Goal: Task Accomplishment & Management: Manage account settings

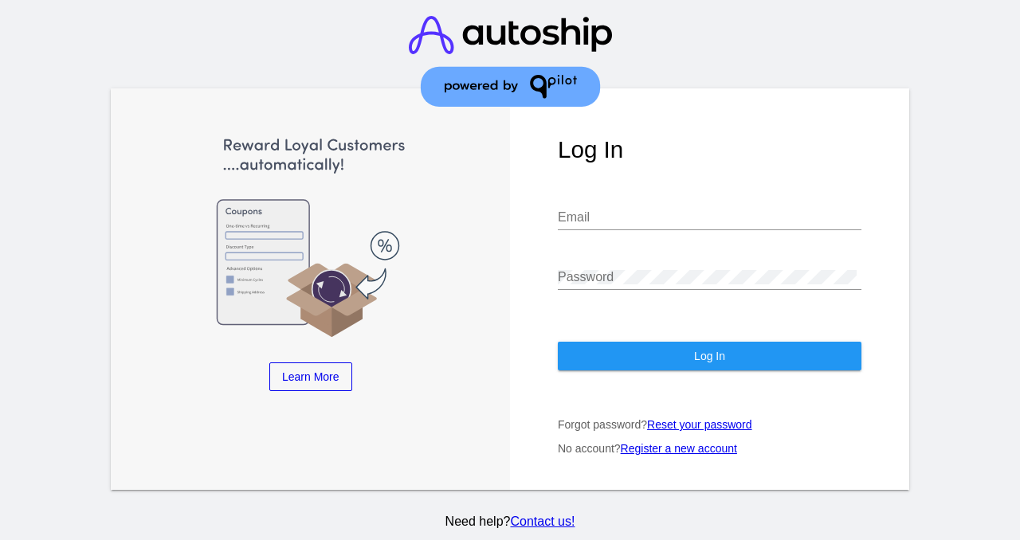
type input "[EMAIL_ADDRESS][DOMAIN_NAME]"
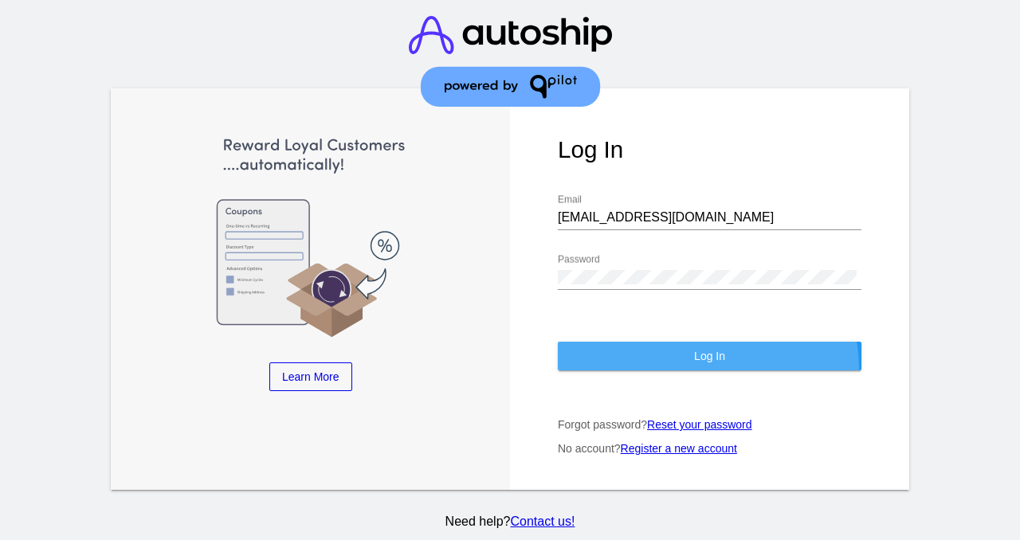
click at [690, 371] on button "Log In" at bounding box center [710, 356] width 304 height 29
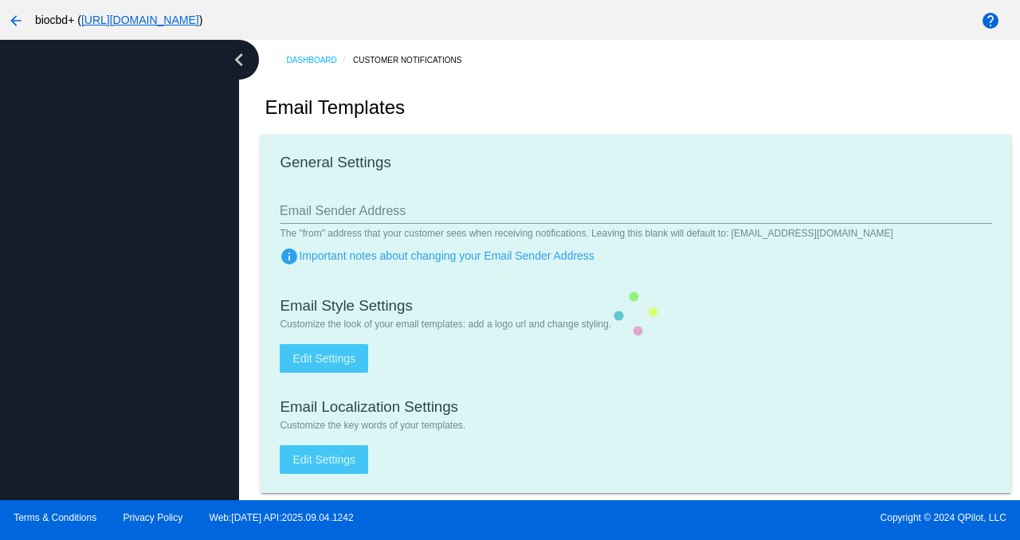
type input "[EMAIL_ADDRESS][DOMAIN_NAME]"
checkbox input "true"
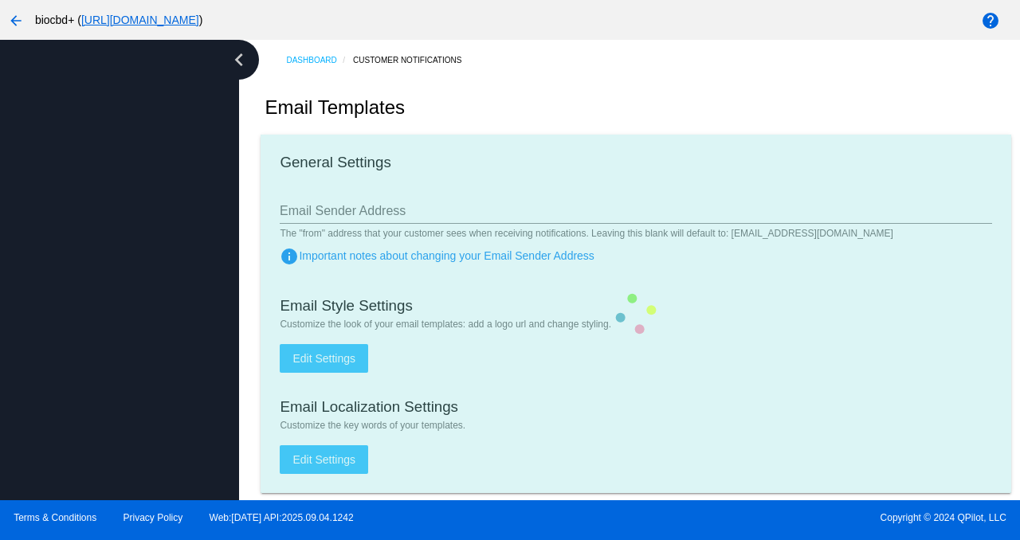
type input "[PERSON_NAME][EMAIL_ADDRESS][DOMAIN_NAME]"
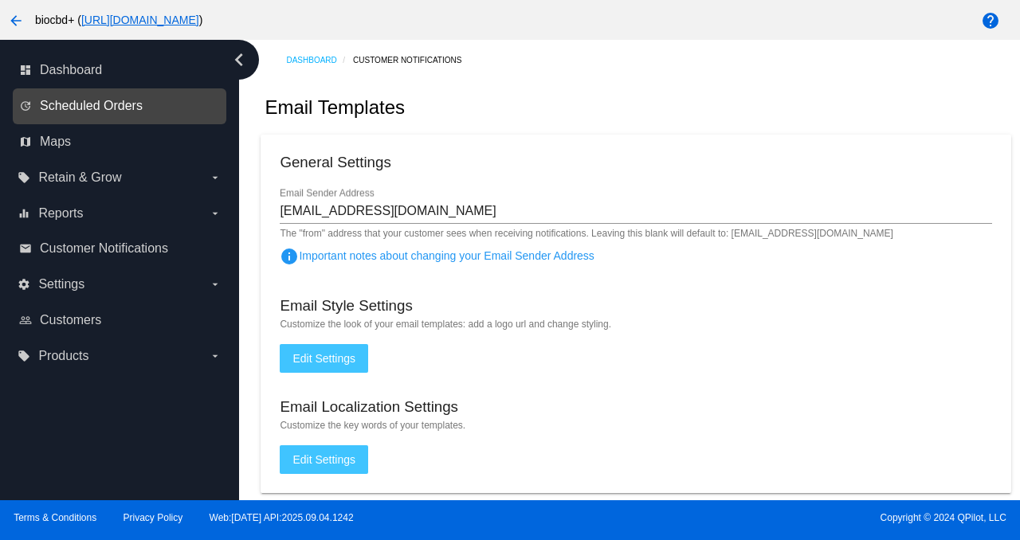
click at [104, 112] on span "Scheduled Orders" at bounding box center [91, 106] width 103 height 14
